Goal: Information Seeking & Learning: Learn about a topic

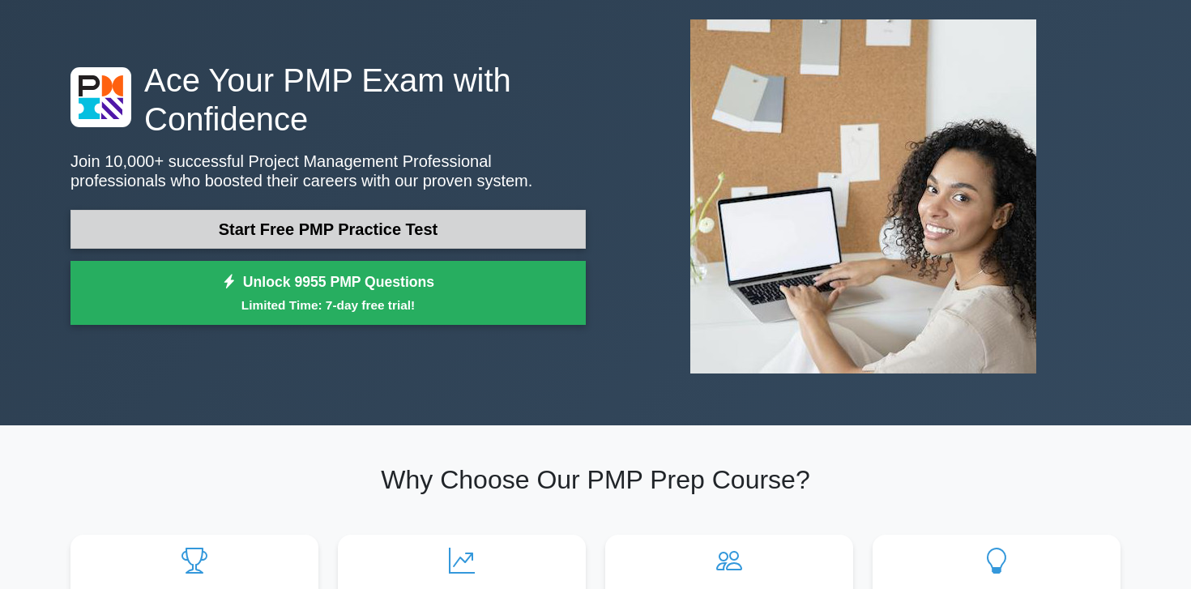
click at [418, 229] on link "Start Free PMP Practice Test" at bounding box center [327, 229] width 515 height 39
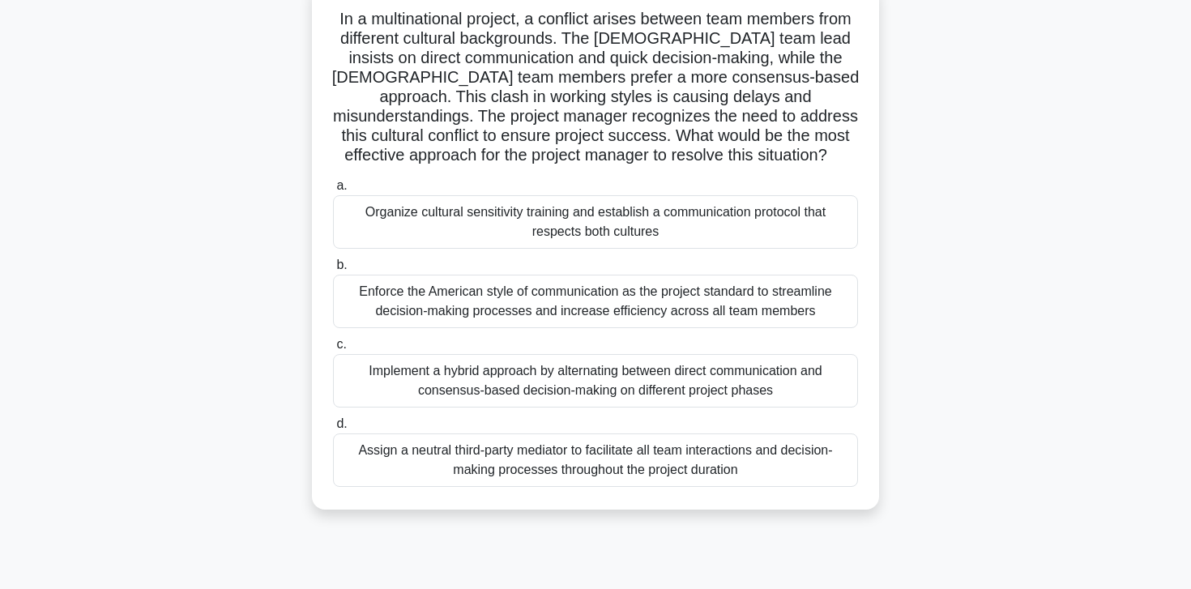
scroll to position [109, 0]
click at [596, 220] on div "Organize cultural sensitivity training and establish a communication protocol t…" at bounding box center [595, 220] width 525 height 53
click at [333, 190] on input "a. Organize cultural sensitivity training and establish a communication protoco…" at bounding box center [333, 185] width 0 height 11
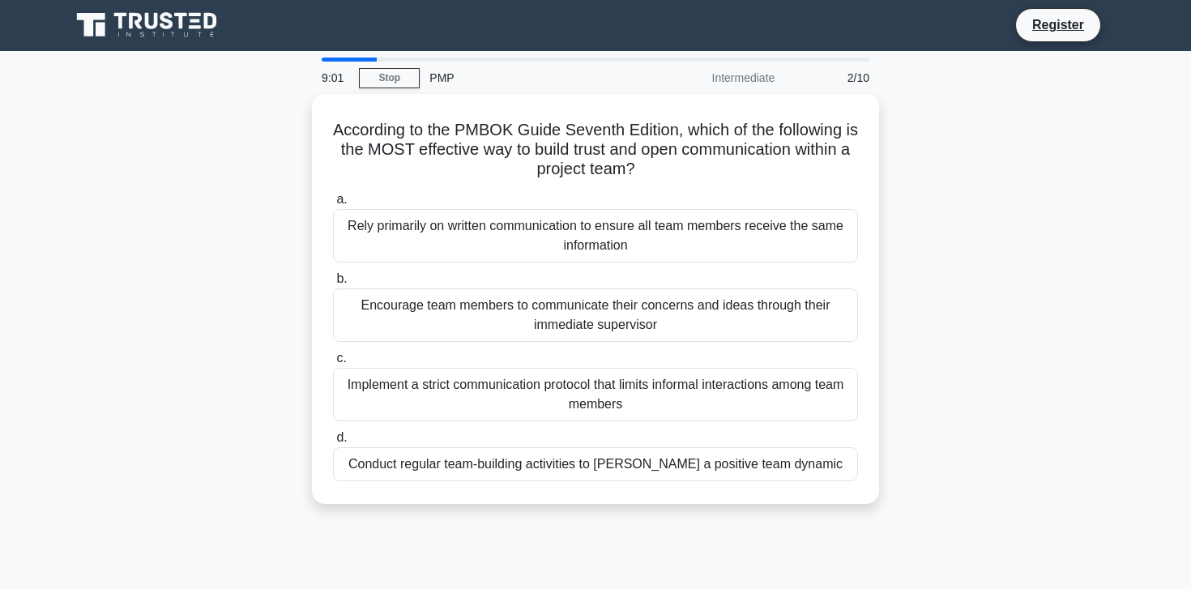
scroll to position [0, 0]
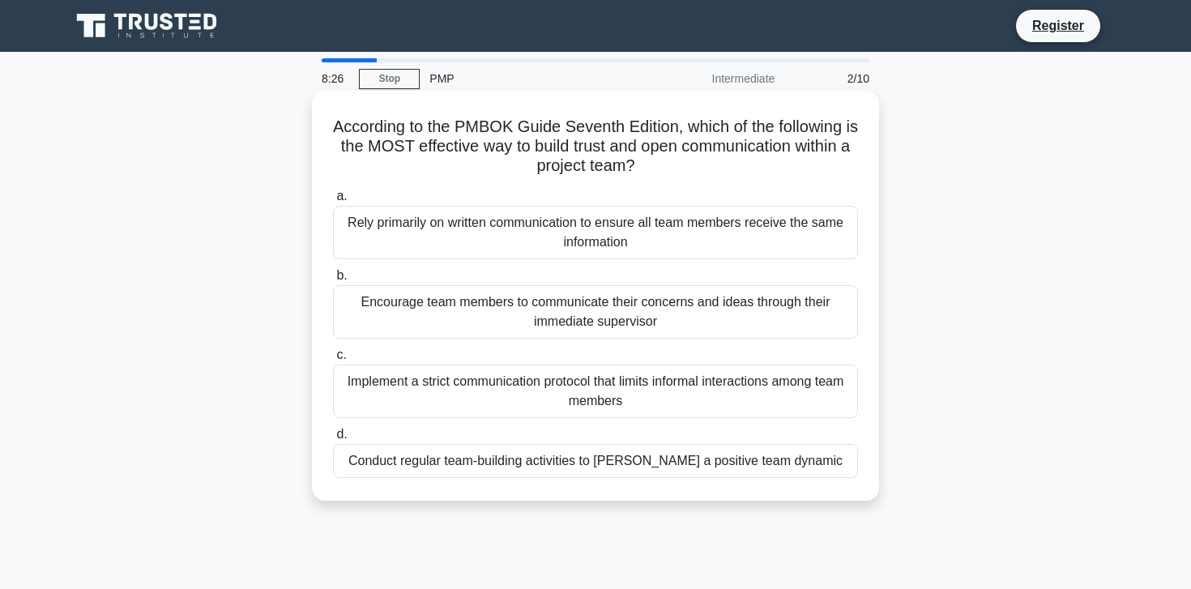
click at [648, 310] on div "Encourage team members to communicate their concerns and ideas through their im…" at bounding box center [595, 311] width 525 height 53
click at [333, 281] on input "b. Encourage team members to communicate their concerns and ideas through their…" at bounding box center [333, 276] width 0 height 11
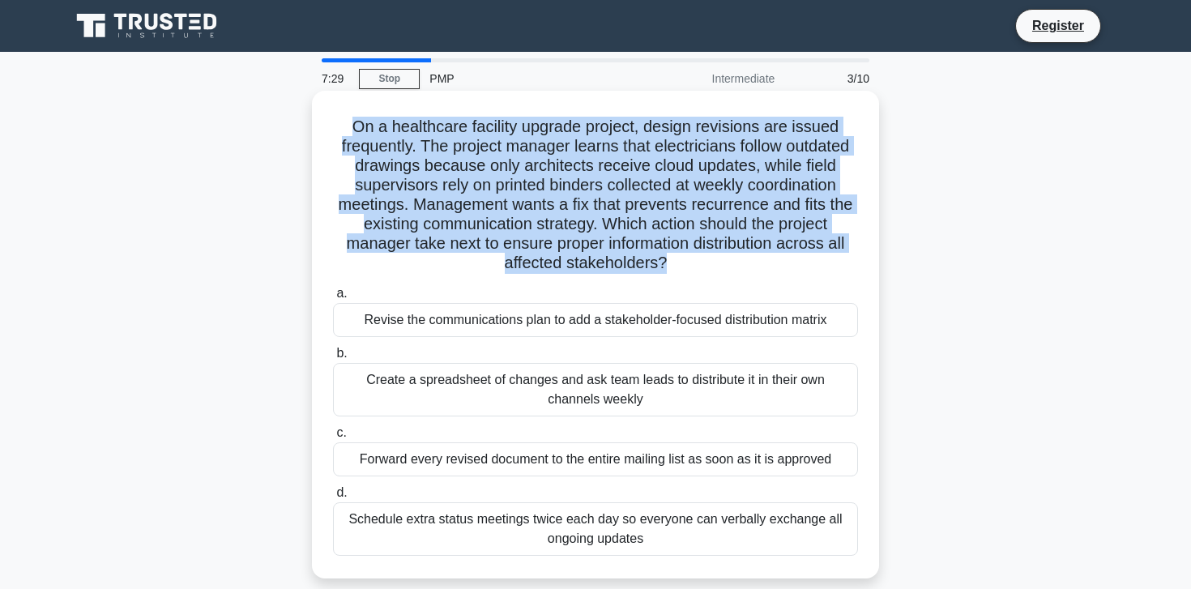
drag, startPoint x: 357, startPoint y: 126, endPoint x: 690, endPoint y: 279, distance: 366.2
click at [692, 281] on div "On a healthcare facility upgrade project, design revisions are issued frequentl…" at bounding box center [595, 334] width 554 height 475
click at [589, 250] on h5 "On a healthcare facility upgrade project, design revisions are issued frequentl…" at bounding box center [595, 195] width 528 height 157
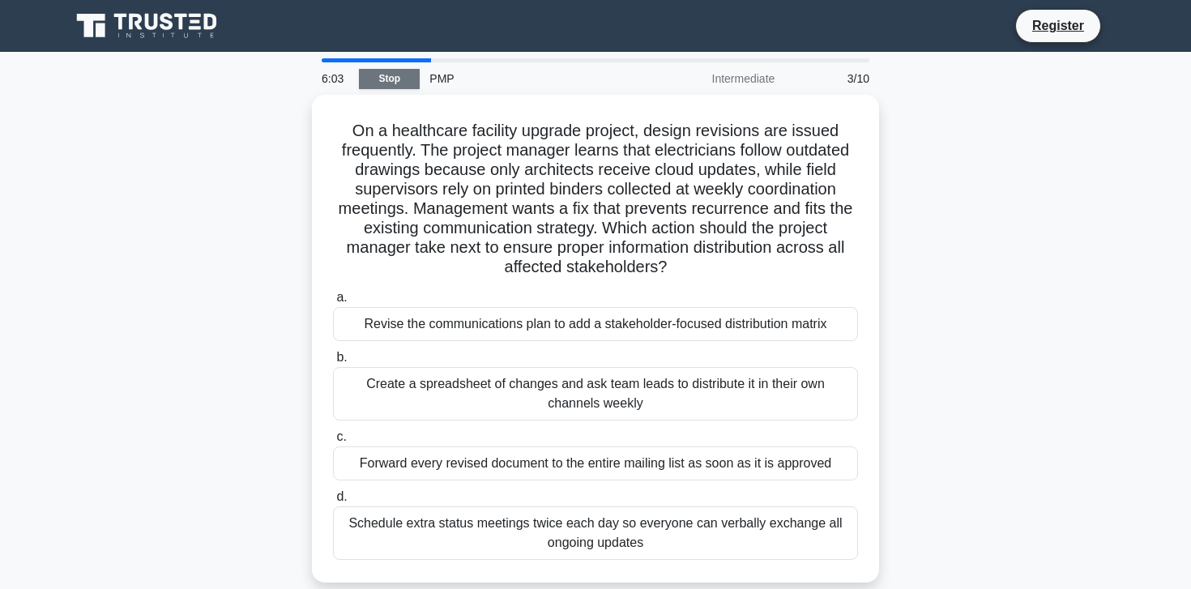
click at [403, 78] on link "Stop" at bounding box center [389, 79] width 61 height 20
